Goal: Transaction & Acquisition: Purchase product/service

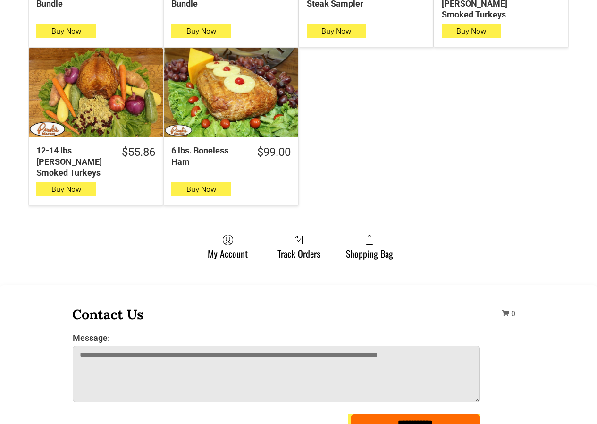
scroll to position [708, 0]
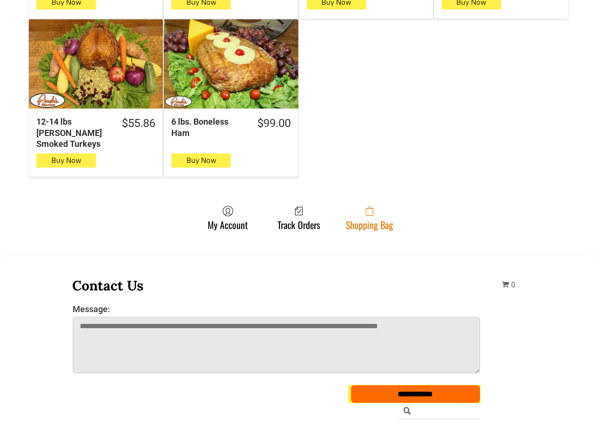
click at [349, 205] on link "Shopping Bag" at bounding box center [369, 217] width 57 height 25
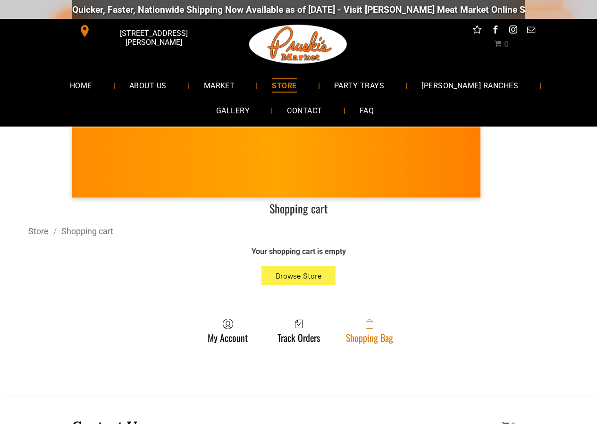
click at [347, 322] on span at bounding box center [369, 323] width 47 height 11
click at [359, 322] on span at bounding box center [369, 323] width 47 height 11
click at [373, 322] on icon at bounding box center [370, 325] width 8 height 8
